Goal: Manage account settings

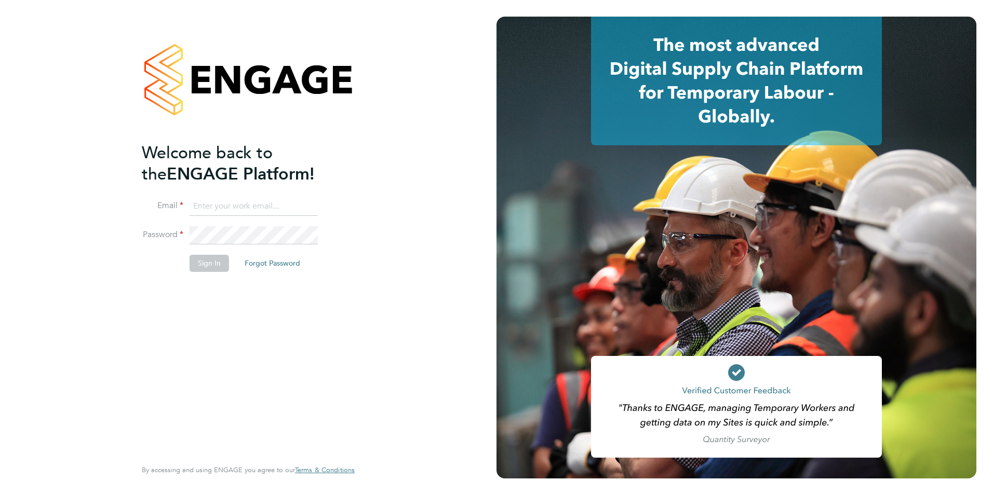
type input "[EMAIL_ADDRESS][PERSON_NAME][DOMAIN_NAME]"
click at [206, 264] on button "Sign In" at bounding box center [209, 263] width 39 height 17
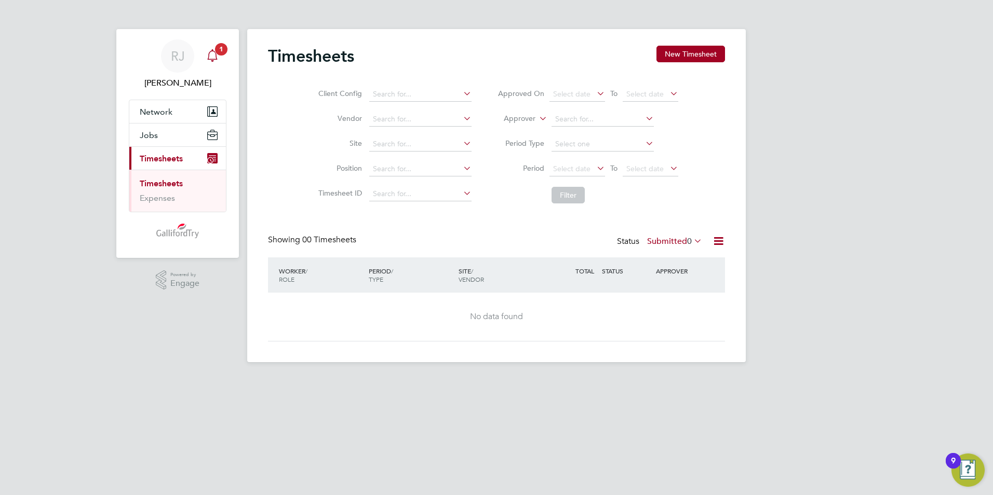
click at [220, 50] on span "1" at bounding box center [221, 49] width 12 height 12
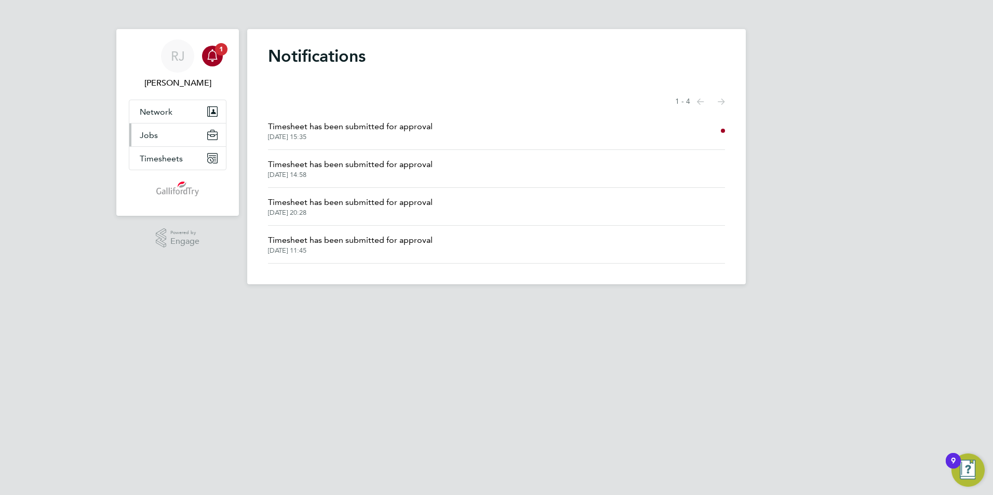
click at [205, 135] on button "Jobs" at bounding box center [177, 135] width 97 height 23
click at [204, 111] on button "Network" at bounding box center [177, 111] width 97 height 23
click at [211, 47] on div "Main navigation" at bounding box center [212, 56] width 21 height 21
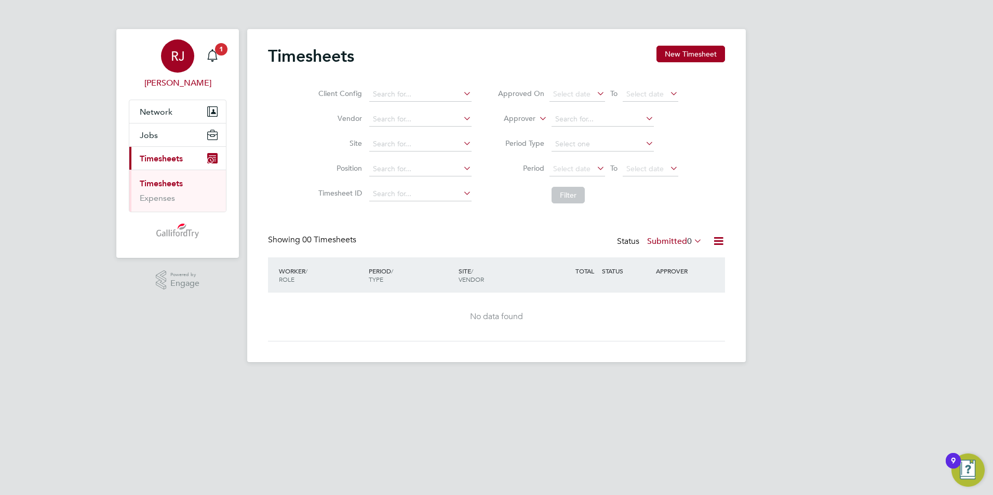
click at [171, 52] on span "RJ" at bounding box center [178, 56] width 14 height 14
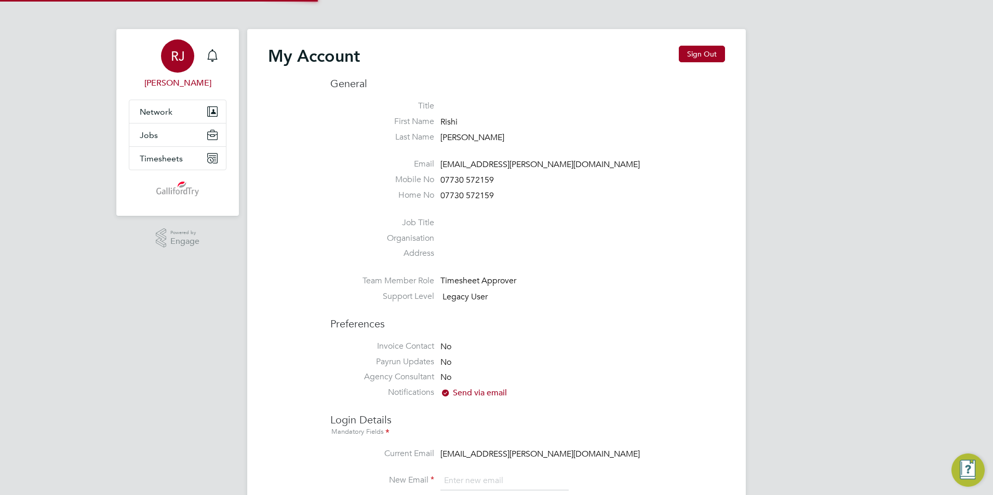
type input "[EMAIL_ADDRESS][PERSON_NAME][DOMAIN_NAME]"
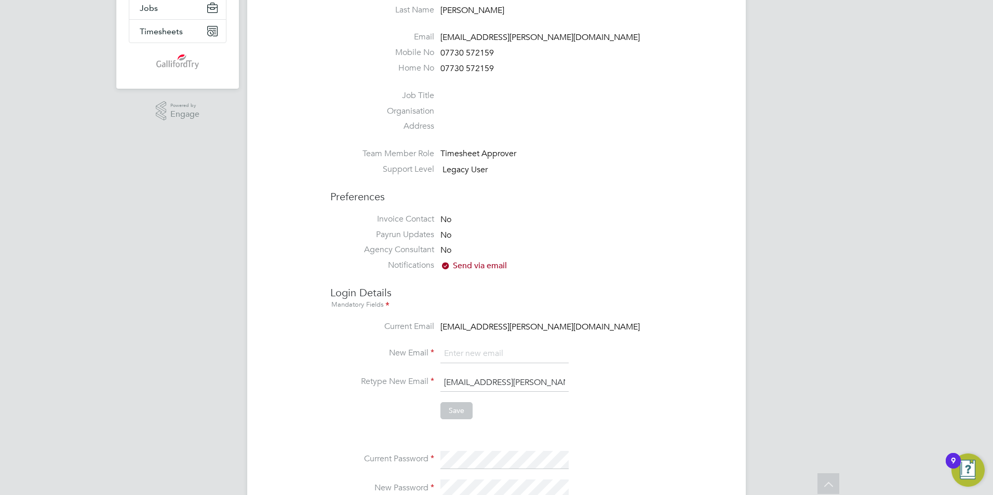
scroll to position [52, 0]
